Goal: Find specific page/section: Find specific page/section

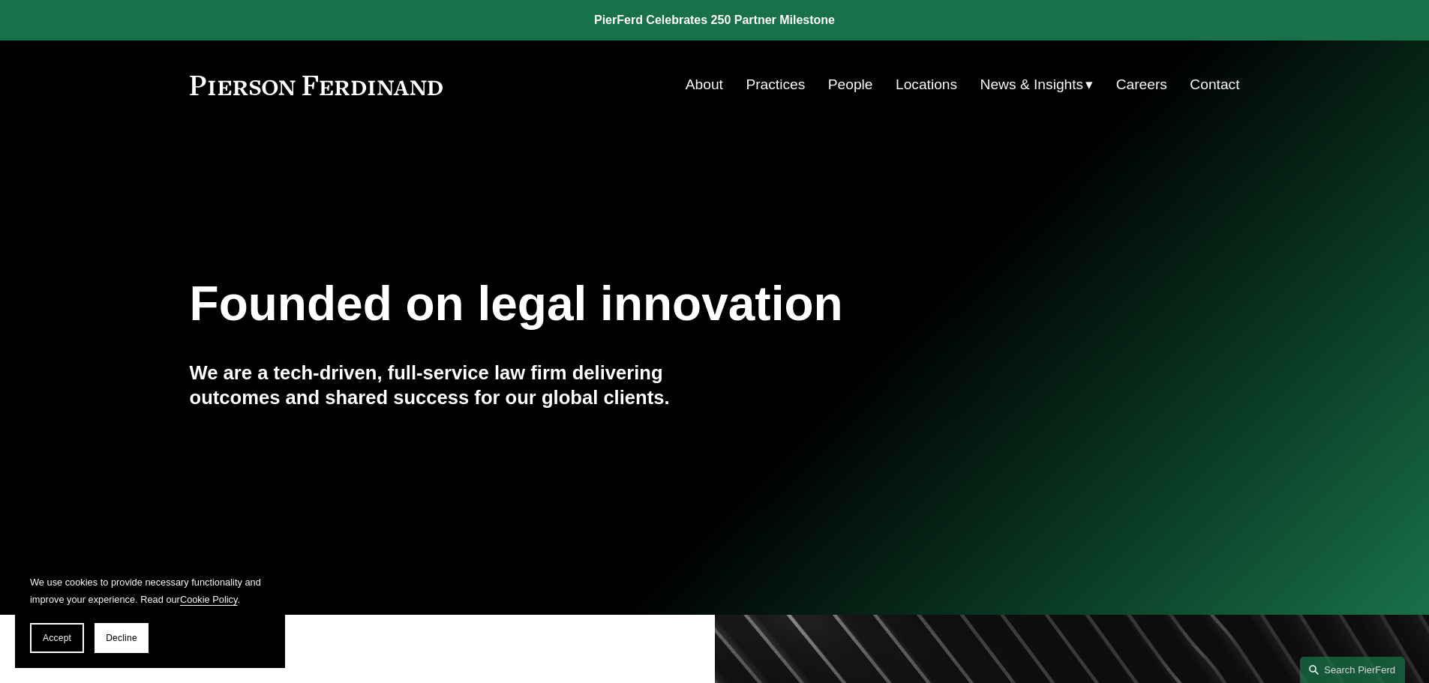
click at [855, 82] on link "People" at bounding box center [850, 85] width 45 height 29
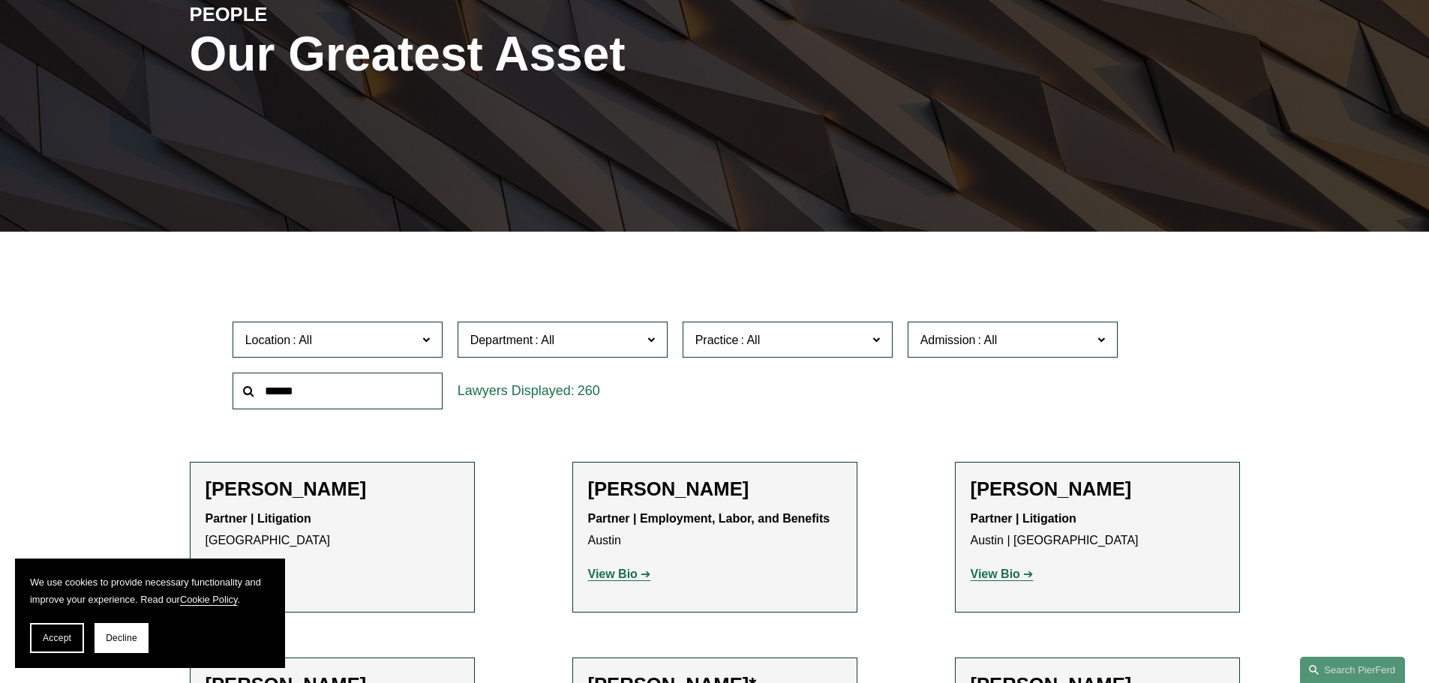
scroll to position [375, 0]
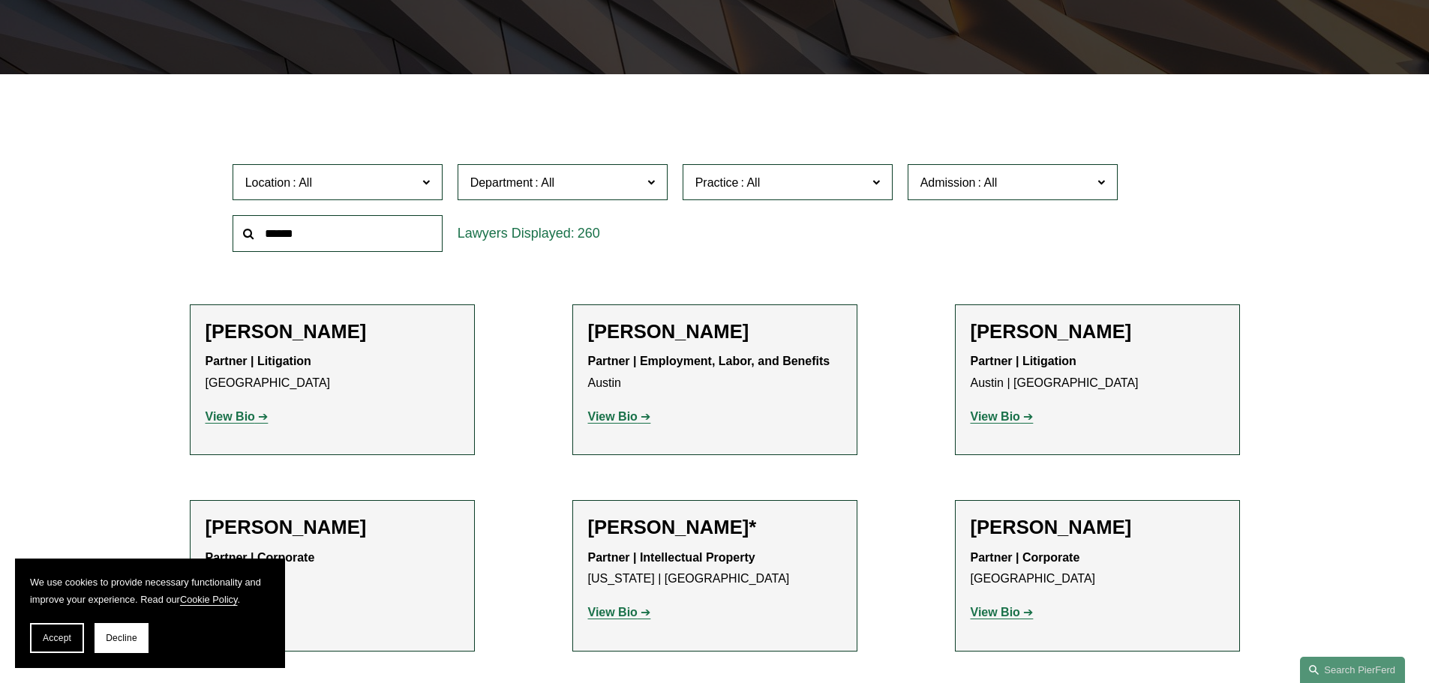
click at [408, 185] on span "Location" at bounding box center [331, 183] width 172 height 20
click at [0, 0] on link "Charlotte" at bounding box center [0, 0] width 0 height 0
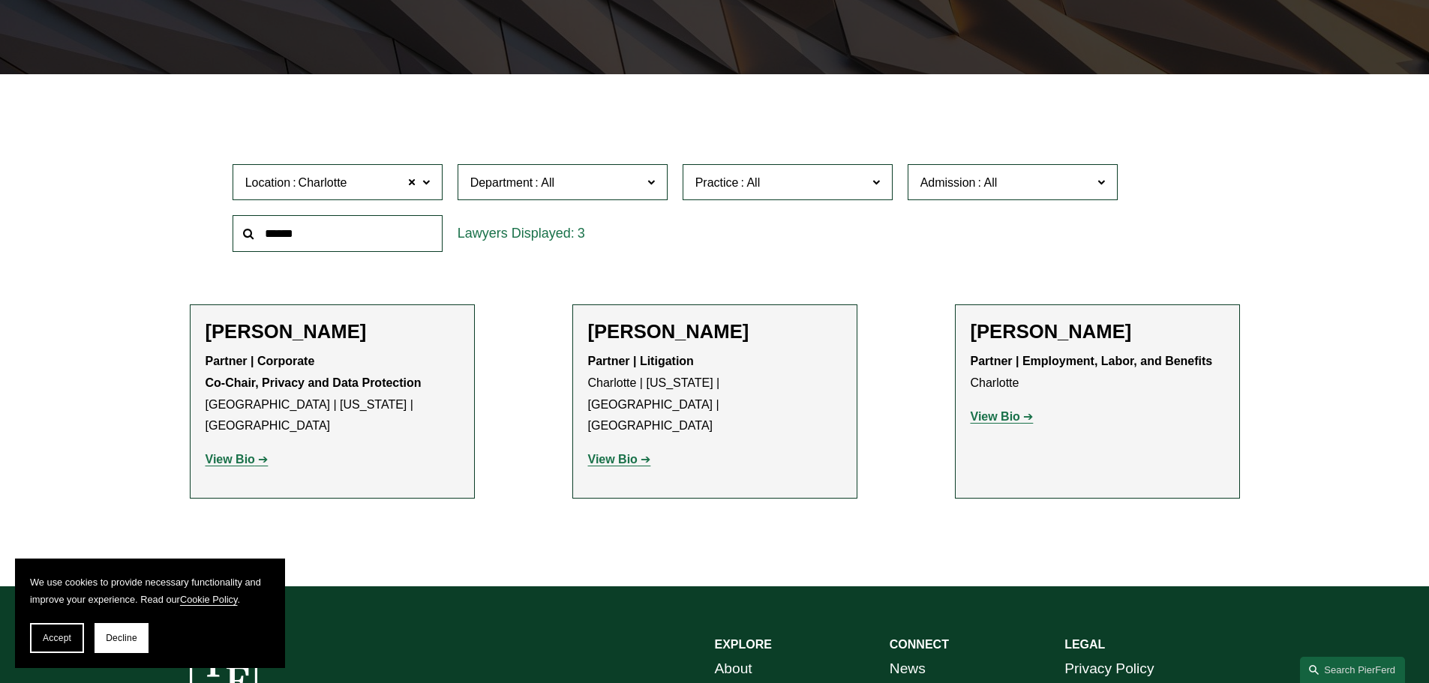
scroll to position [450, 0]
